Goal: Task Accomplishment & Management: Manage account settings

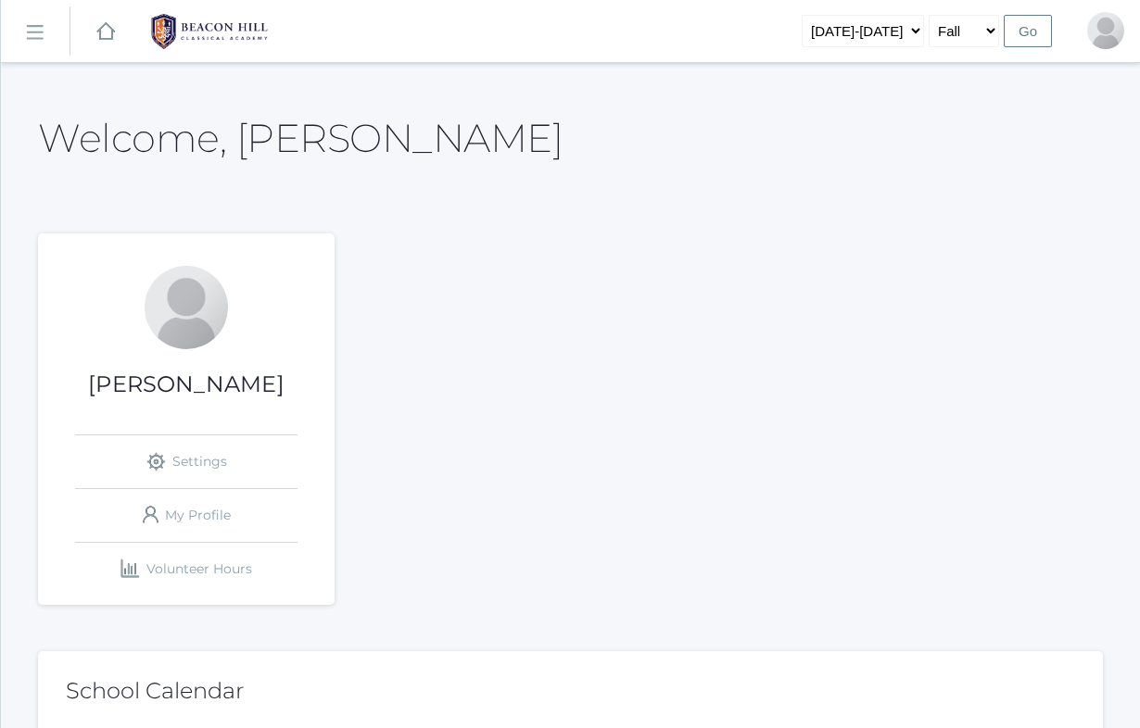
click at [40, 32] on rect at bounding box center [34, 33] width 30 height 30
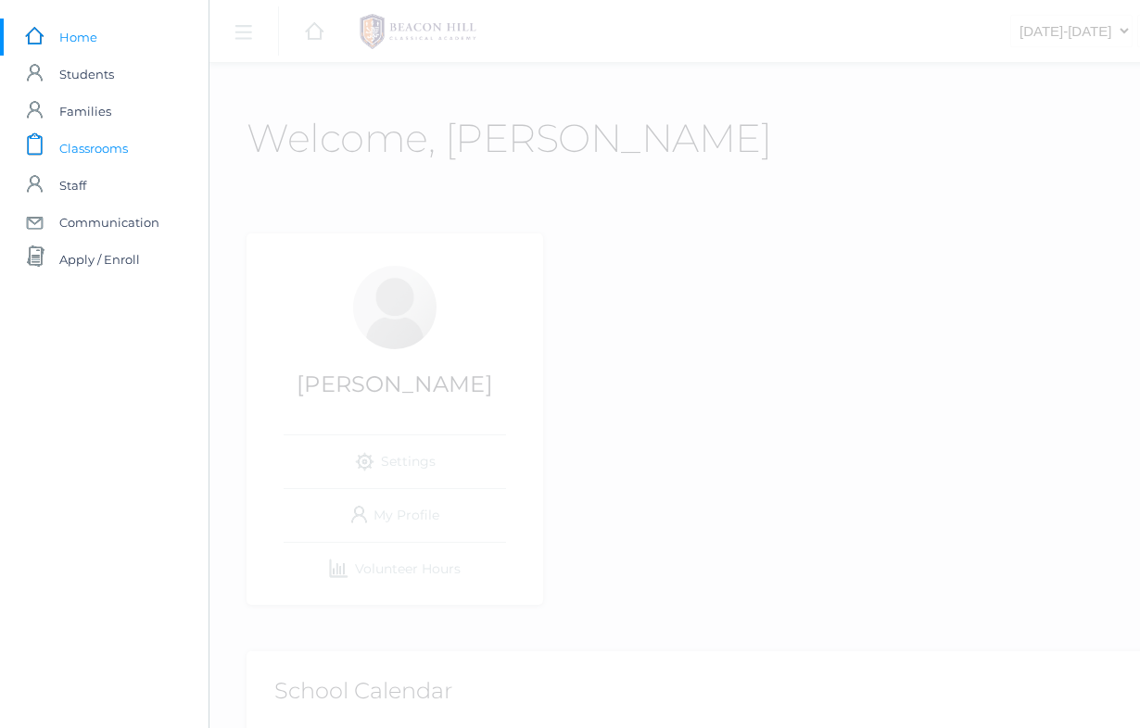
click at [115, 145] on span "Classrooms" at bounding box center [93, 148] width 69 height 37
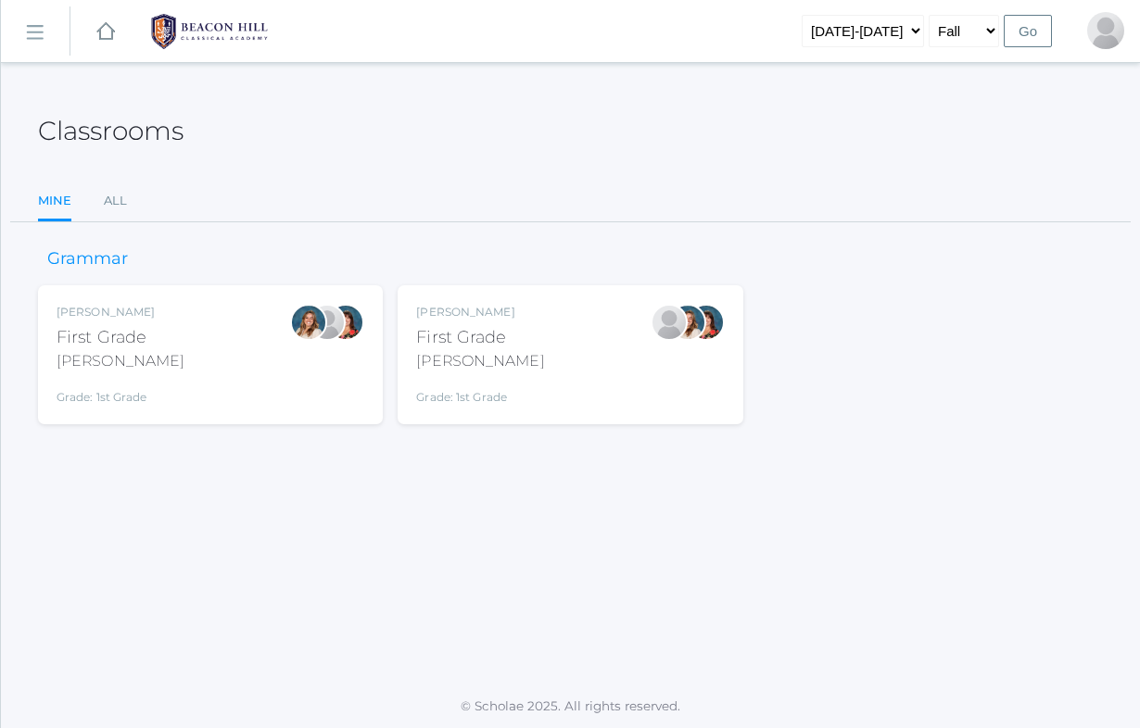
click at [496, 360] on div "[PERSON_NAME]" at bounding box center [480, 361] width 128 height 22
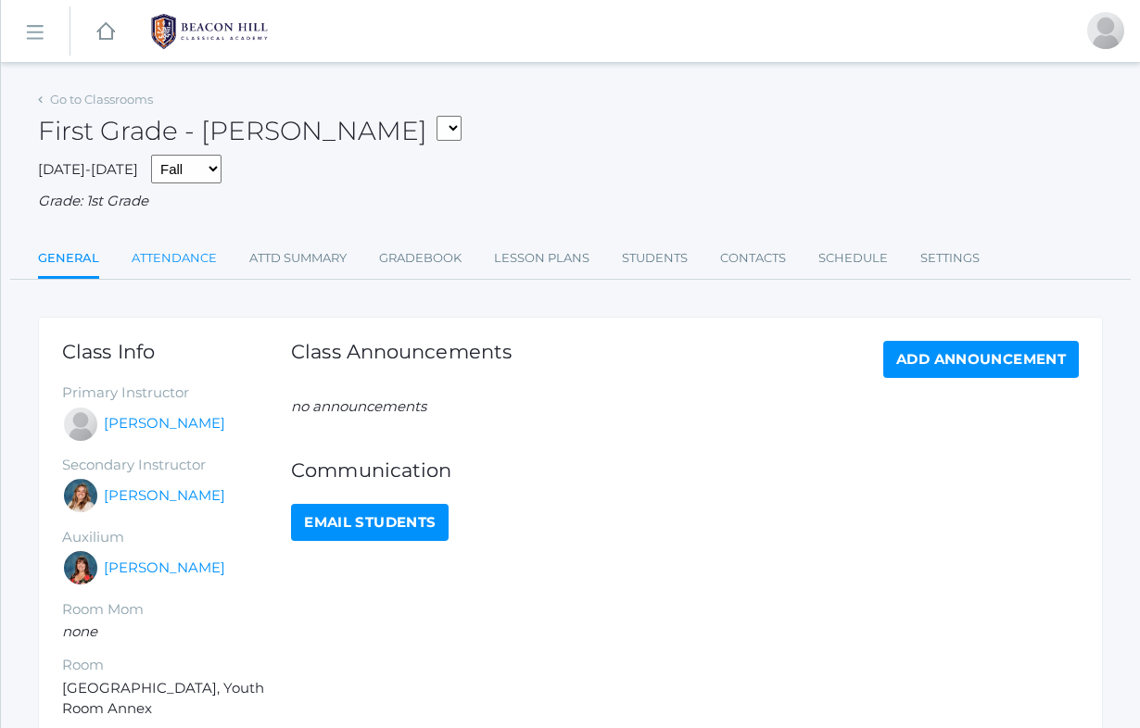
click at [196, 252] on link "Attendance" at bounding box center [174, 258] width 85 height 37
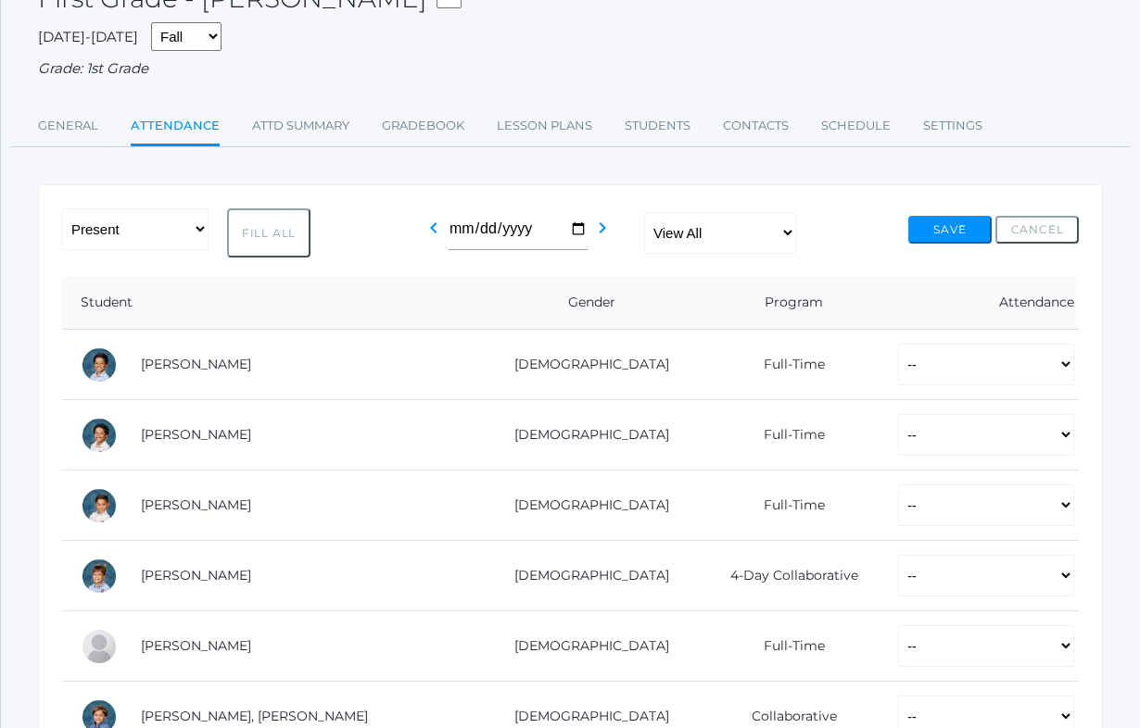
scroll to position [135, 0]
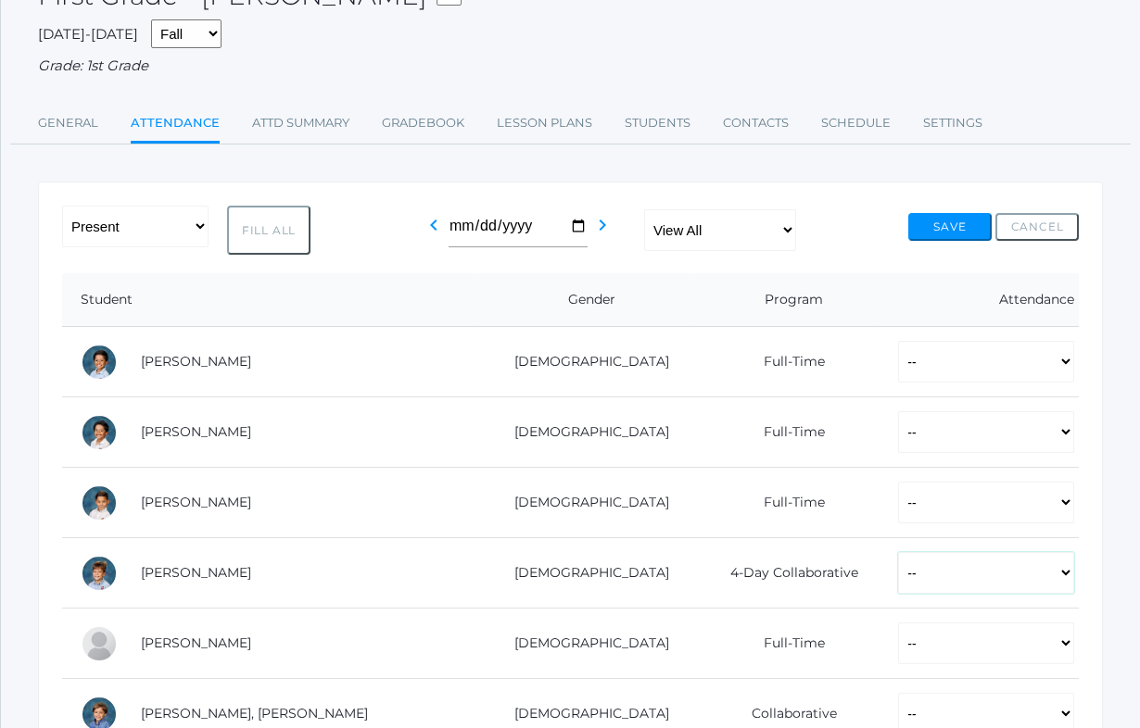
select select "TU"
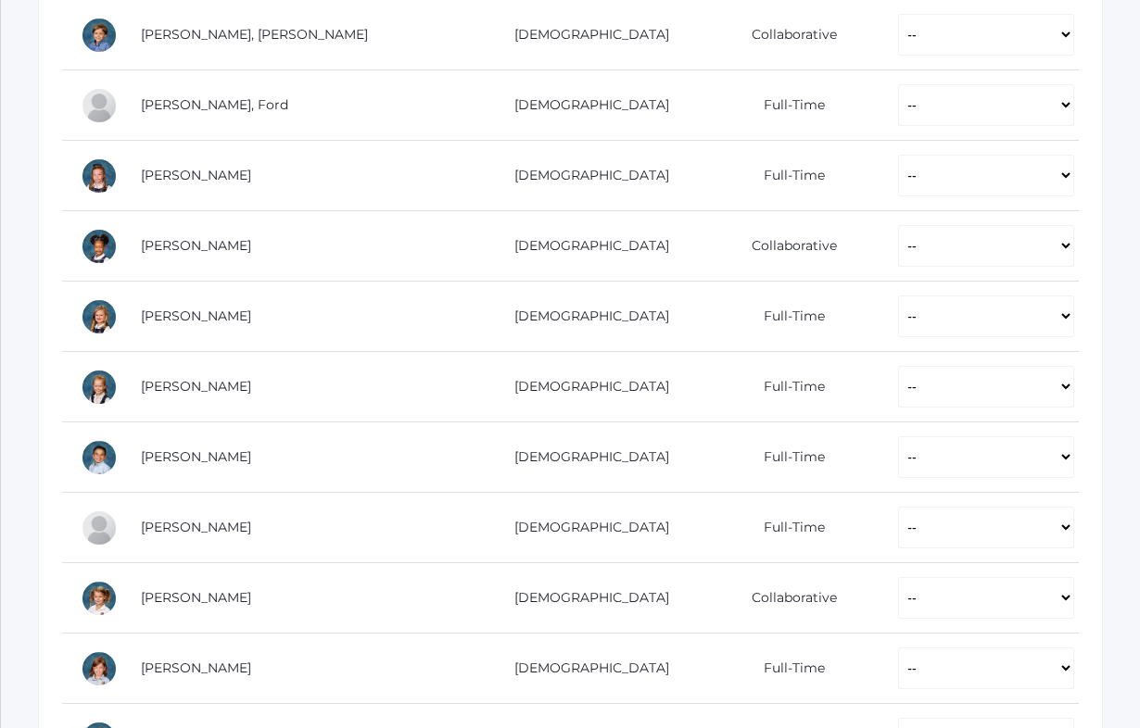
scroll to position [808, 0]
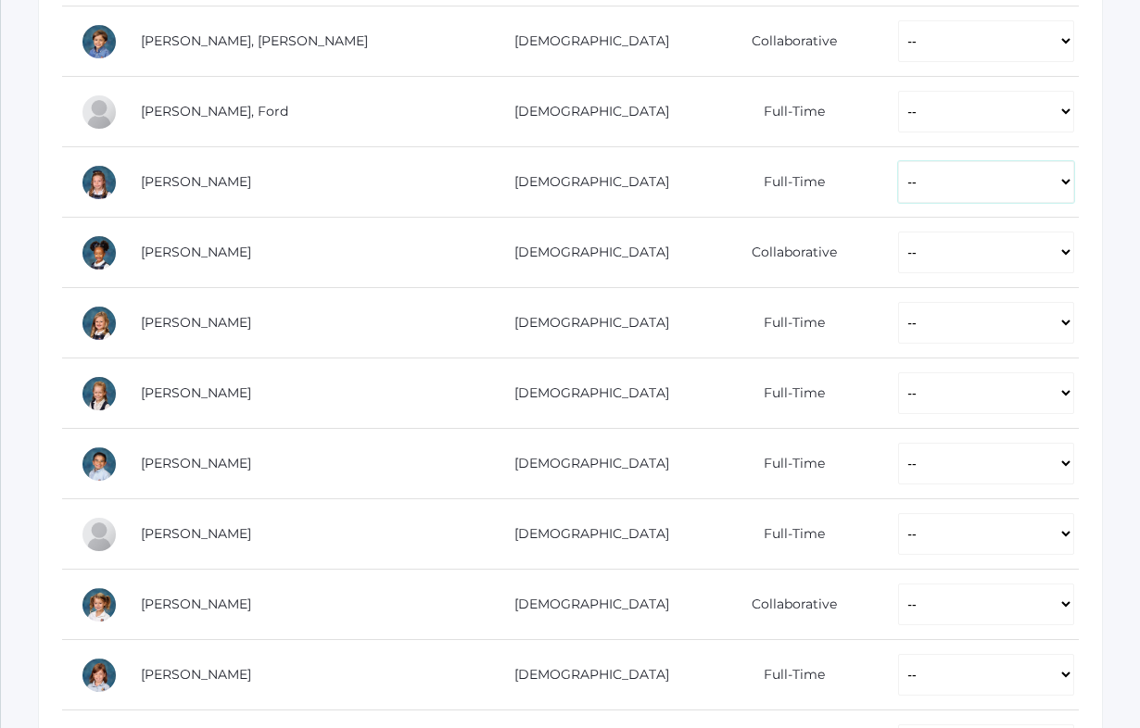
select select "TU"
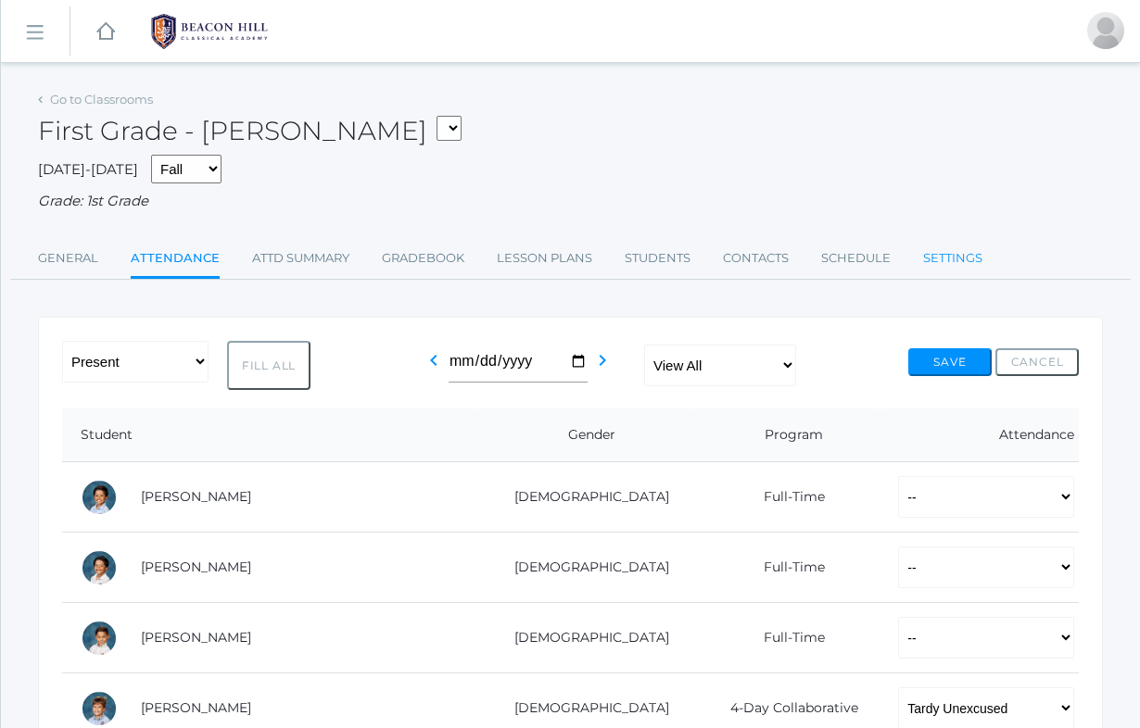
scroll to position [0, 0]
click at [945, 358] on button "Save" at bounding box center [949, 362] width 83 height 28
